Goal: Information Seeking & Learning: Learn about a topic

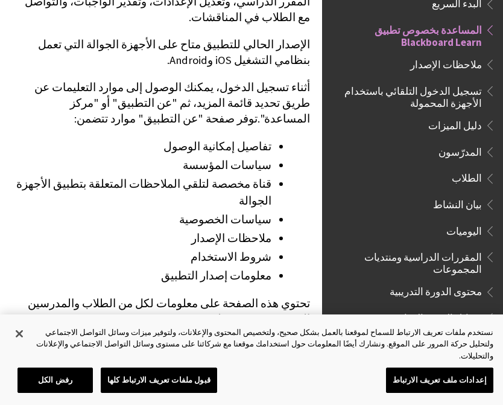
scroll to position [298, 0]
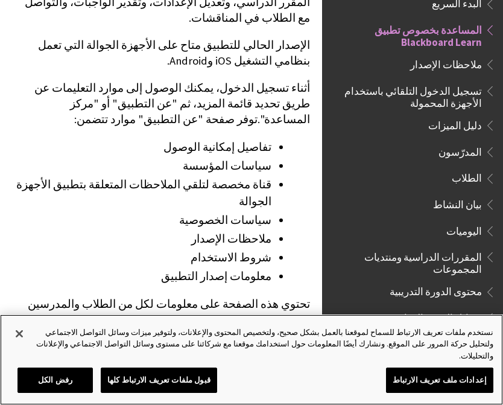
click at [30, 347] on button "إغلاق" at bounding box center [19, 334] width 27 height 27
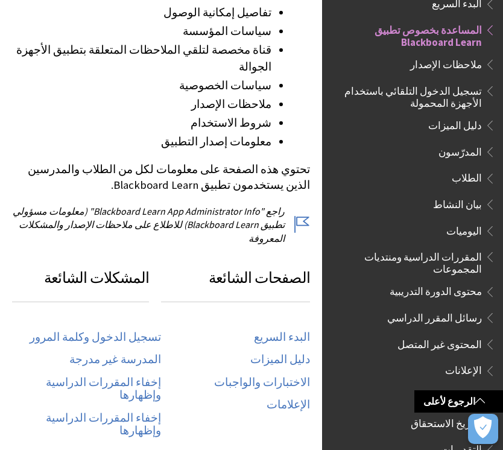
scroll to position [432, 0]
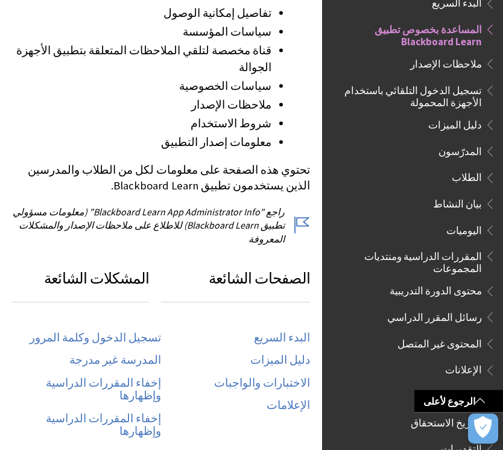
click at [138, 331] on link "تسجيل الدخول وكلمة المرور" at bounding box center [96, 338] width 132 height 14
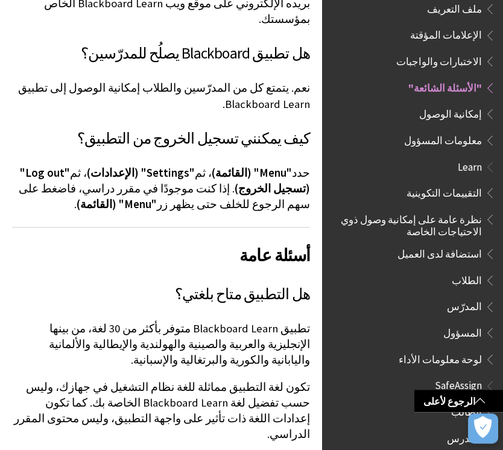
scroll to position [1079, 0]
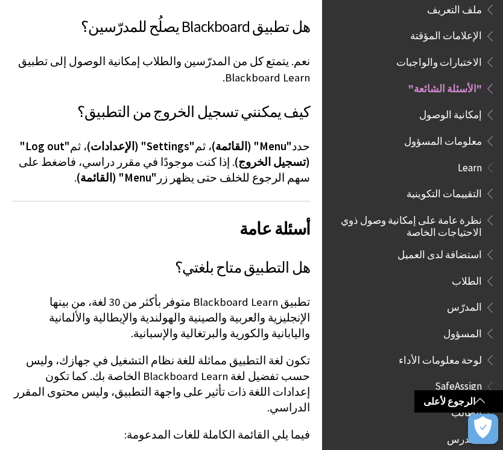
click at [477, 406] on span at bounding box center [481, 401] width 10 height 10
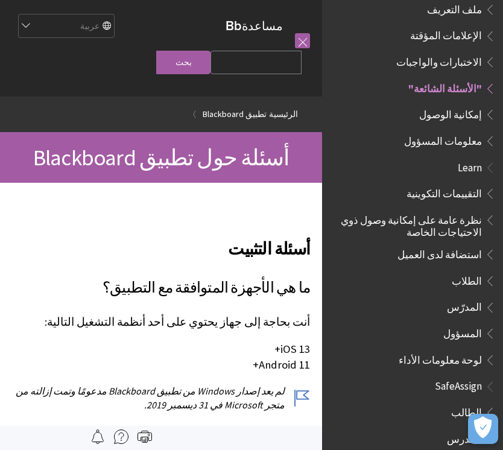
click at [474, 429] on span "المدرس" at bounding box center [464, 437] width 35 height 16
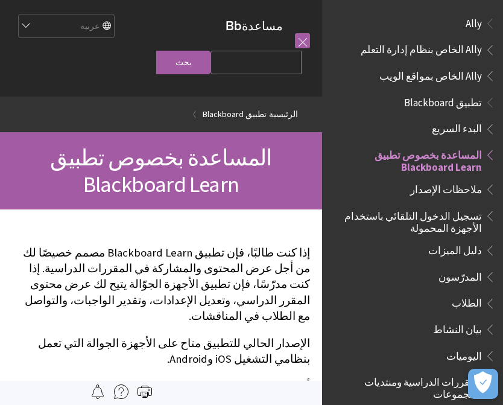
scroll to position [125, 0]
